Goal: Task Accomplishment & Management: Use online tool/utility

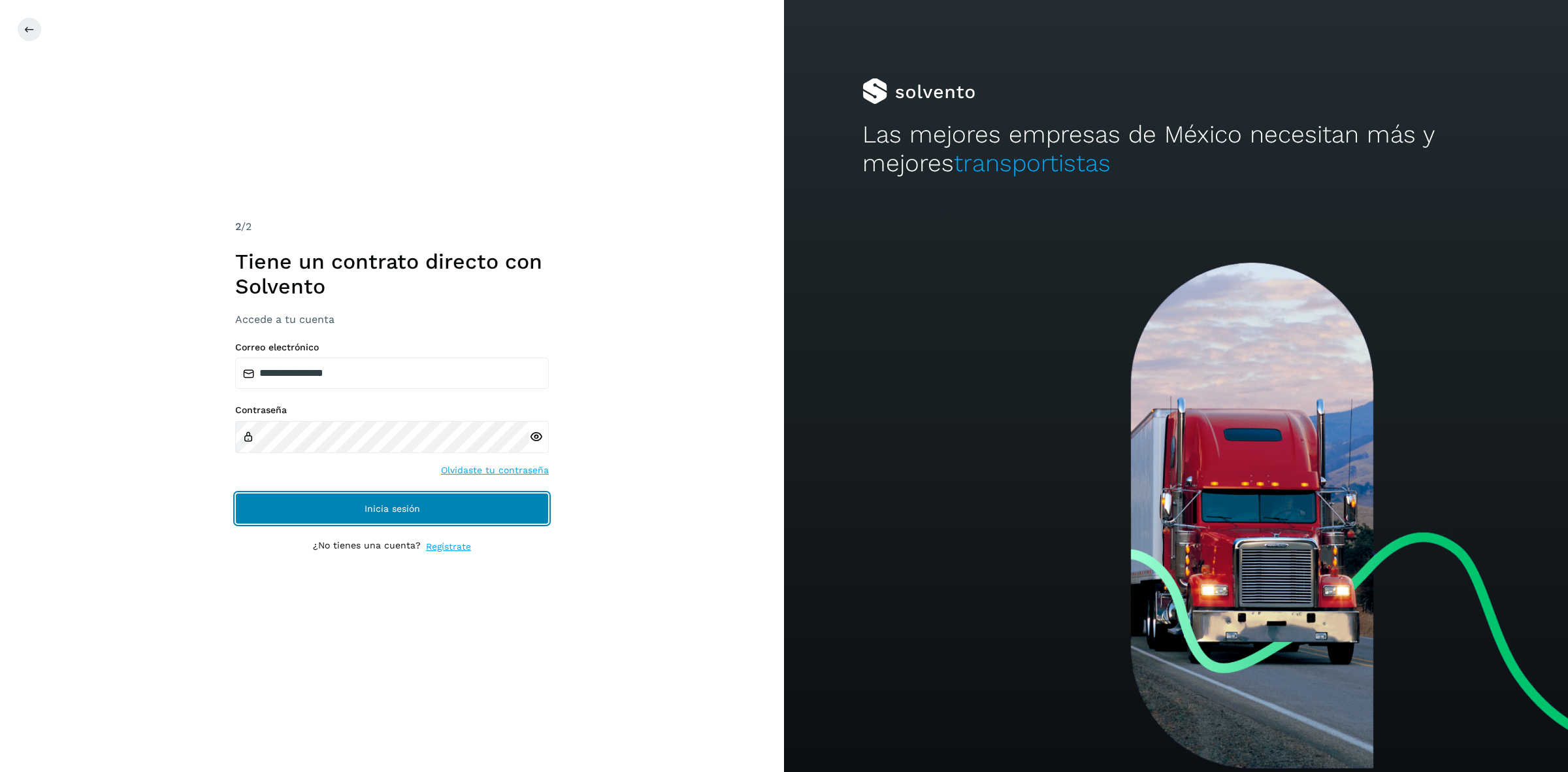
click at [332, 498] on button "Inicia sesión" at bounding box center [392, 508] width 313 height 31
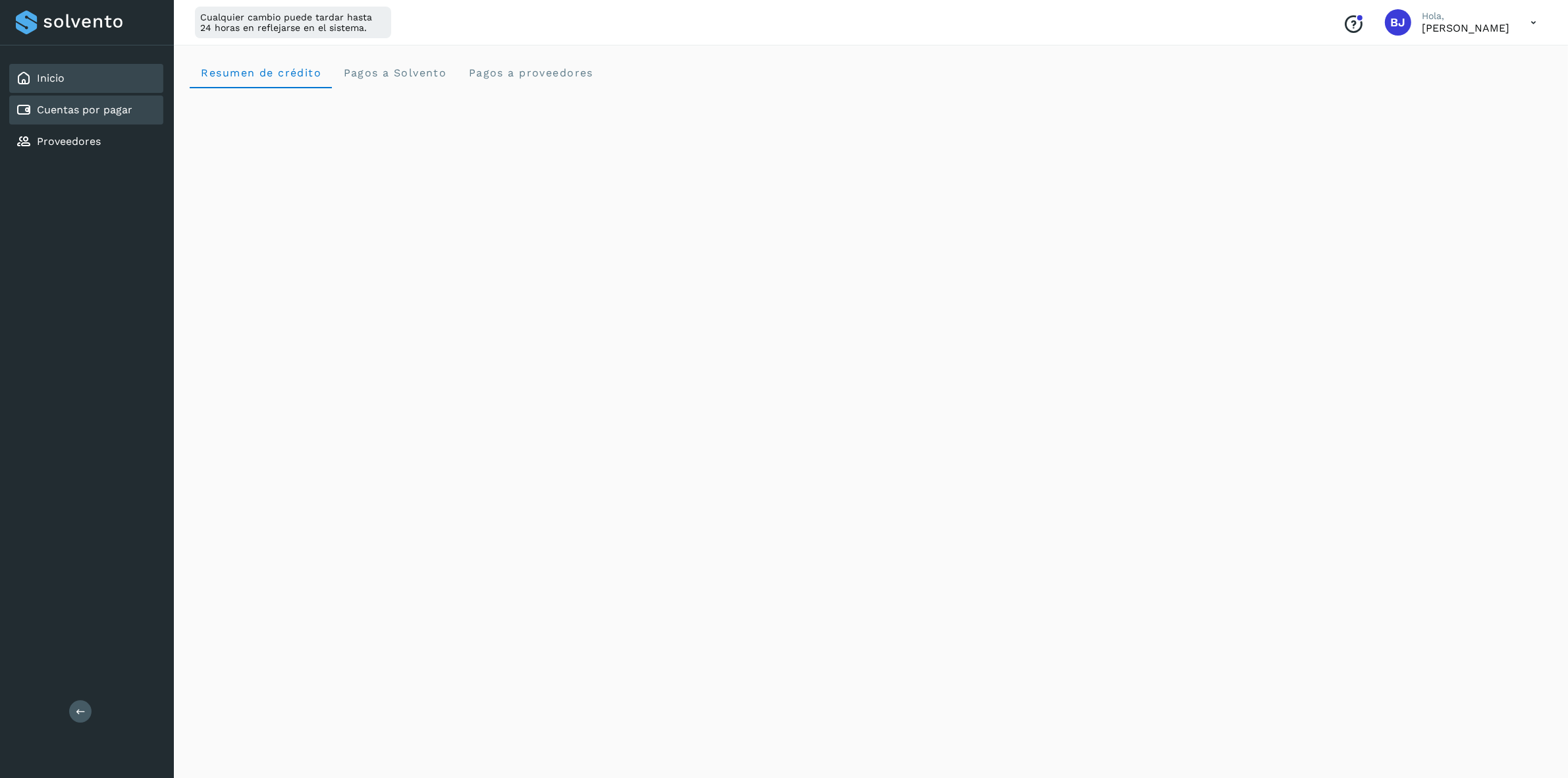
click at [96, 113] on link "Cuentas por pagar" at bounding box center [84, 109] width 95 height 12
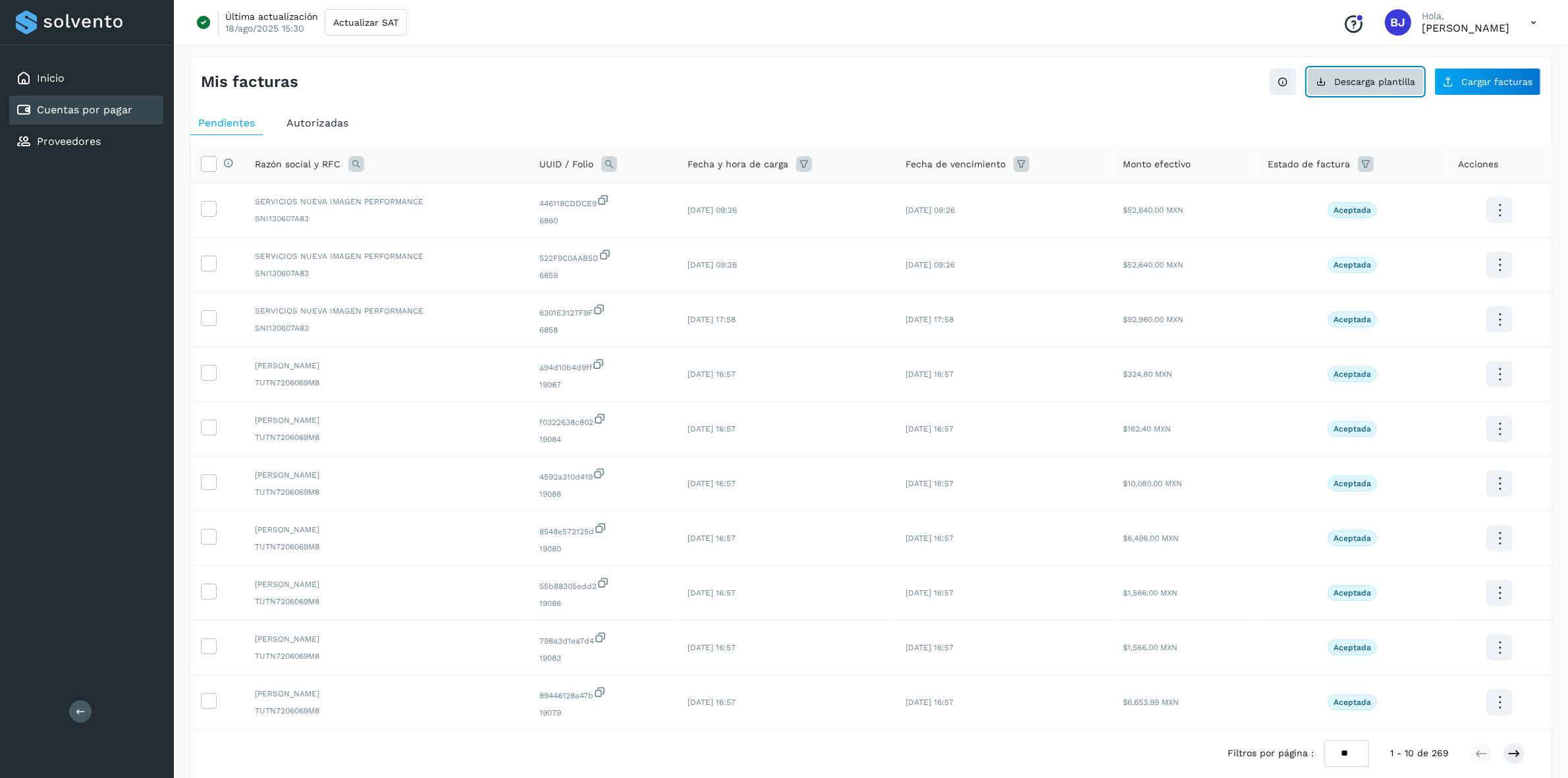
click at [1374, 80] on span "Descarga plantilla" at bounding box center [1374, 82] width 81 height 10
click at [1490, 93] on button "Cargar facturas" at bounding box center [1487, 82] width 107 height 28
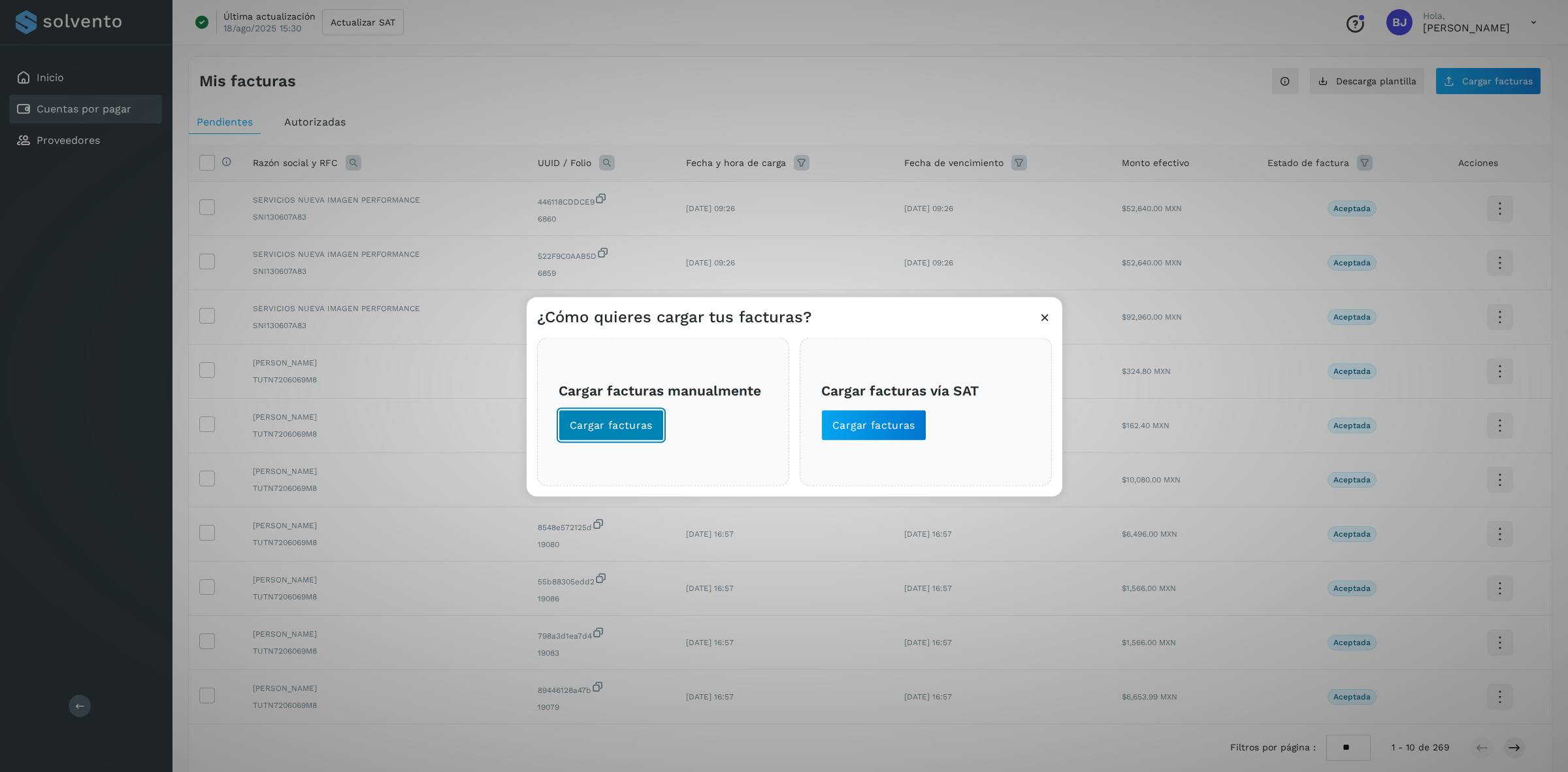
click at [611, 437] on button "Cargar facturas" at bounding box center [611, 424] width 105 height 31
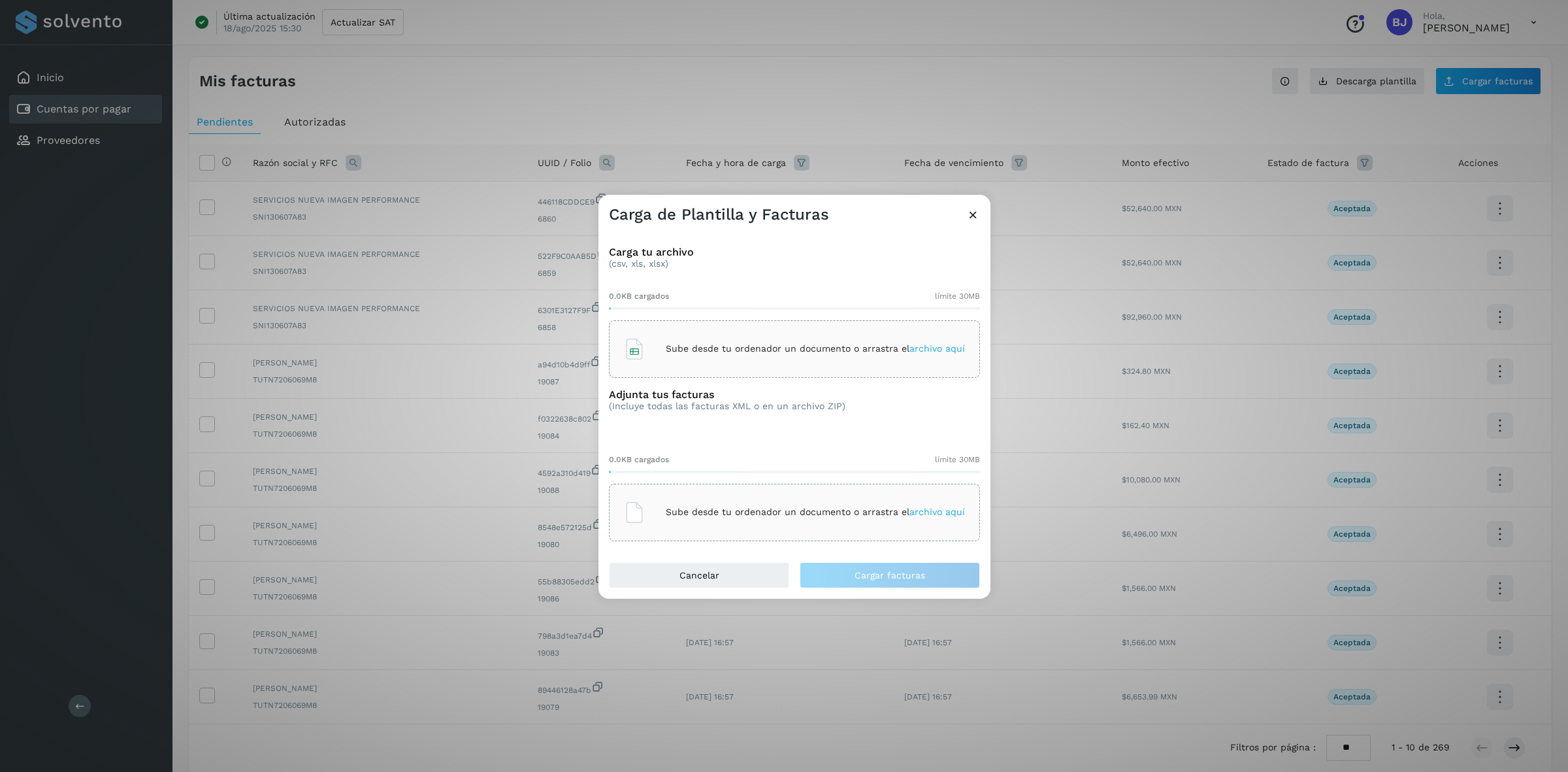
click at [708, 352] on p "Sube desde tu ordenador un documento o arrastra el archivo aquí" at bounding box center [815, 349] width 299 height 11
click at [739, 530] on div "Sube desde tu ordenador un documento o arrastra el archivo aquí" at bounding box center [794, 512] width 372 height 57
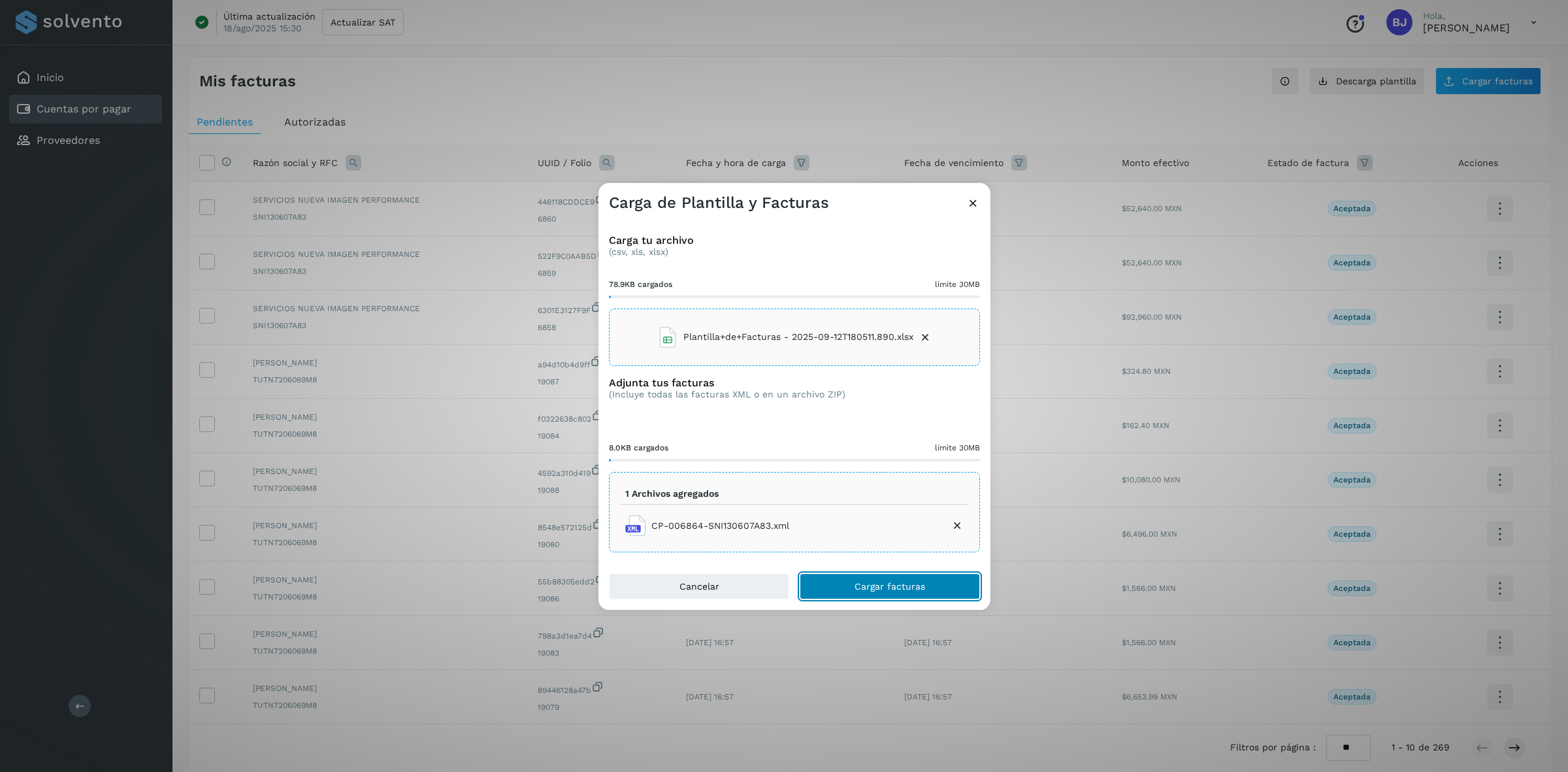
click at [852, 590] on button "Cargar facturas" at bounding box center [889, 585] width 180 height 26
